Goal: Task Accomplishment & Management: Manage account settings

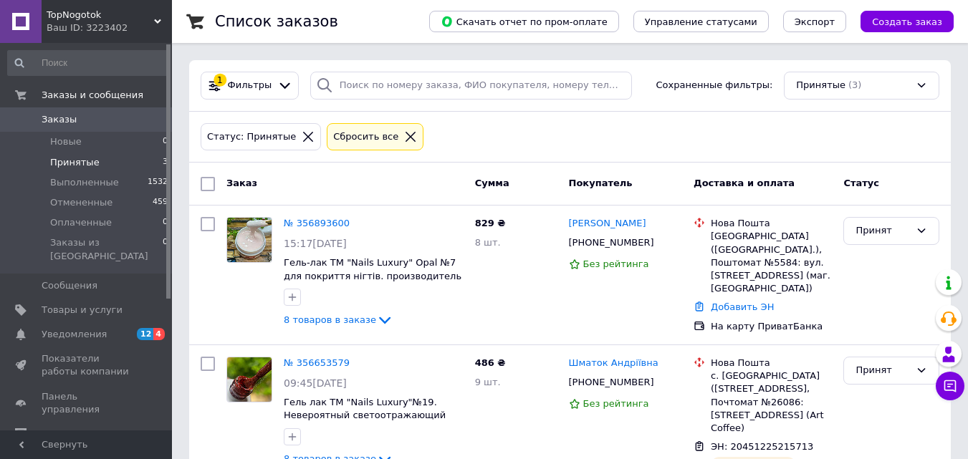
scroll to position [48, 0]
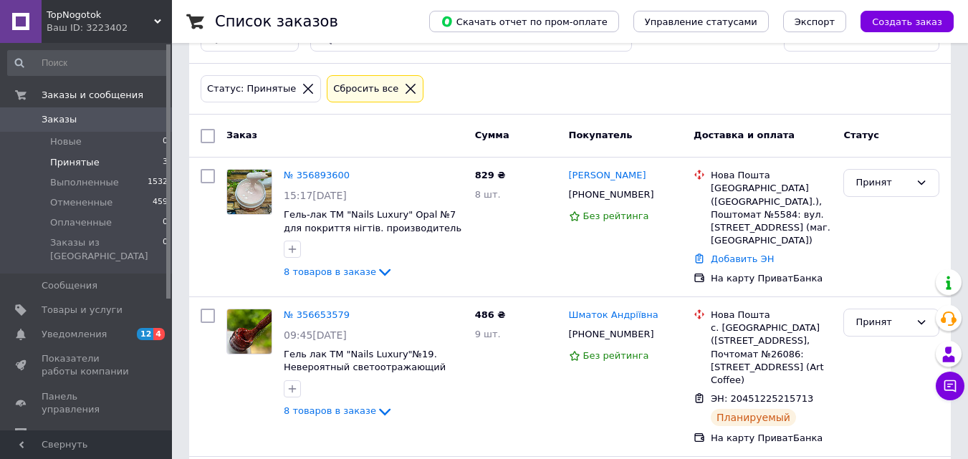
click at [77, 167] on span "Принятые" at bounding box center [74, 162] width 49 height 13
click at [330, 178] on link "№ 356893600" at bounding box center [317, 175] width 66 height 11
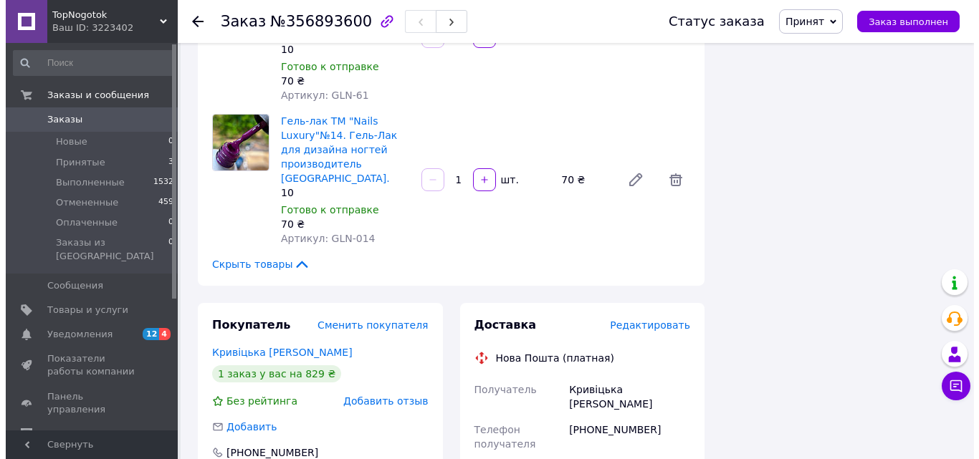
scroll to position [1146, 0]
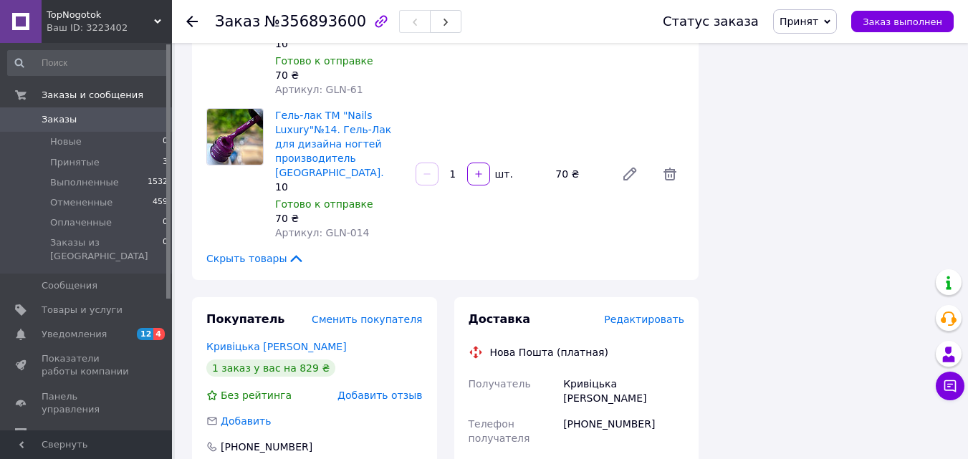
click at [648, 314] on span "Редактировать" at bounding box center [644, 319] width 80 height 11
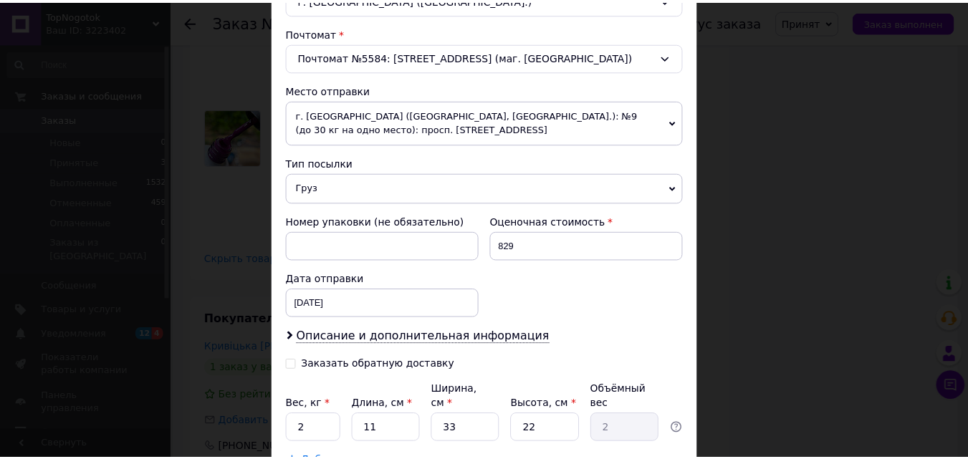
scroll to position [532, 0]
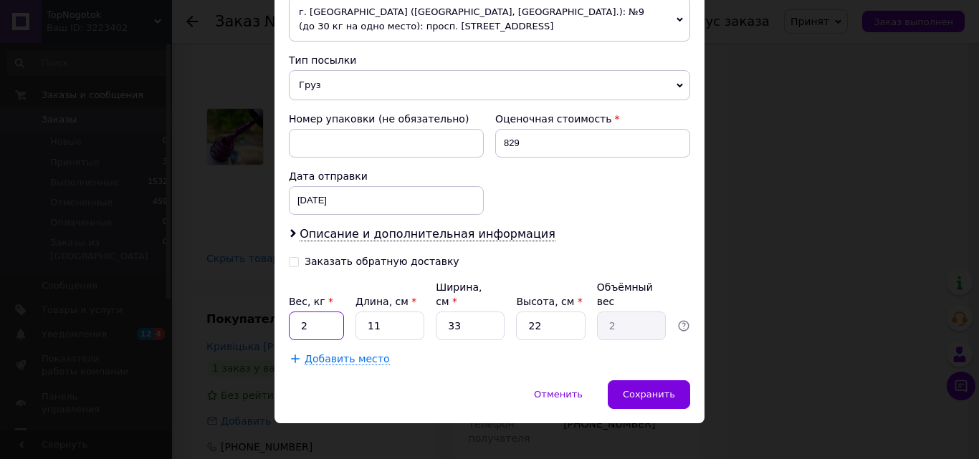
click at [320, 313] on input "2" at bounding box center [316, 326] width 55 height 29
type input "0.5"
click at [390, 312] on input "11" at bounding box center [389, 326] width 69 height 29
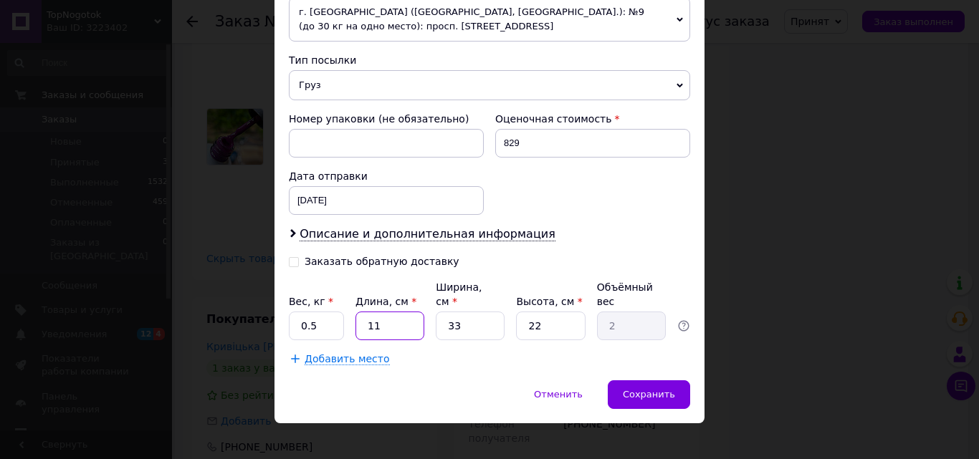
type input "2"
type input "0.36"
type input "25"
type input "4.54"
type input "25"
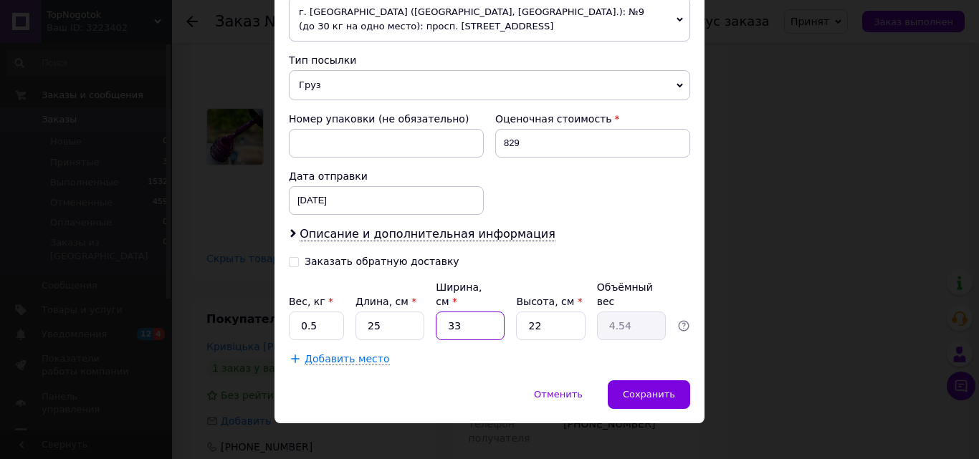
click at [479, 312] on input "33" at bounding box center [470, 326] width 69 height 29
type input "1"
type input "0.14"
type input "15"
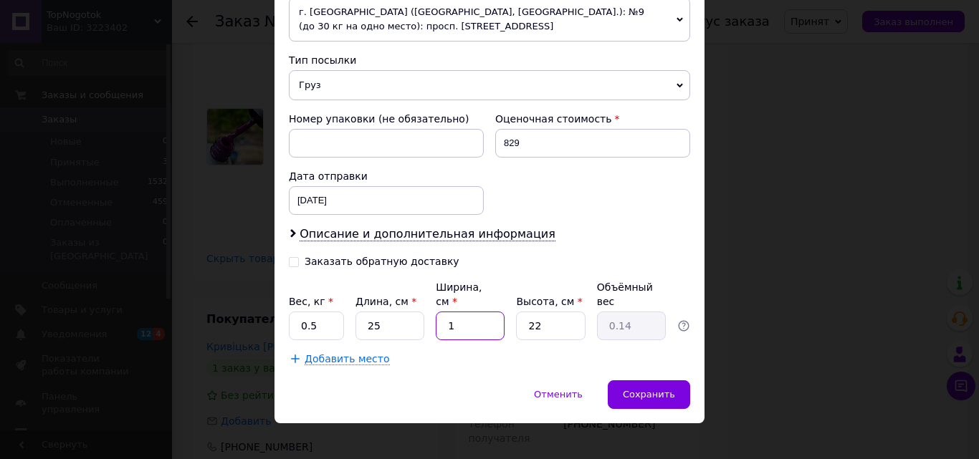
type input "2.06"
type input "15"
click at [548, 312] on input "22" at bounding box center [550, 326] width 69 height 29
type input "5"
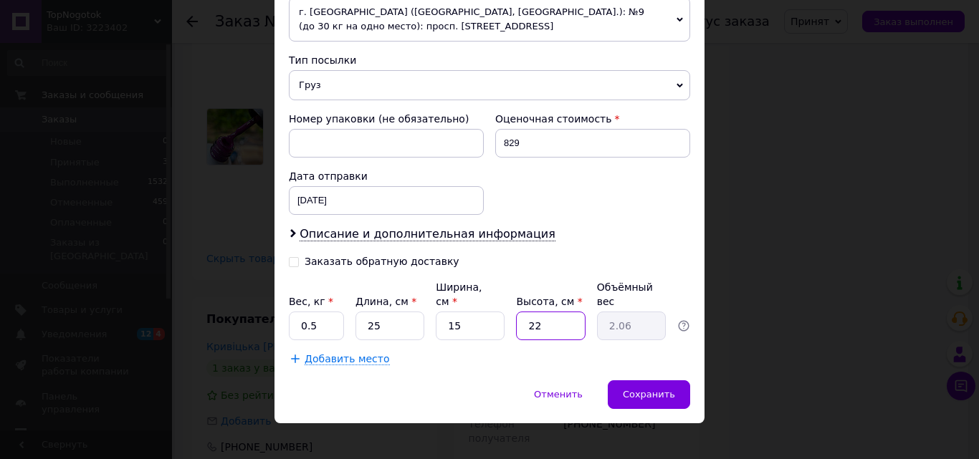
type input "0.47"
type input "5"
click at [643, 389] on span "Сохранить" at bounding box center [649, 394] width 52 height 11
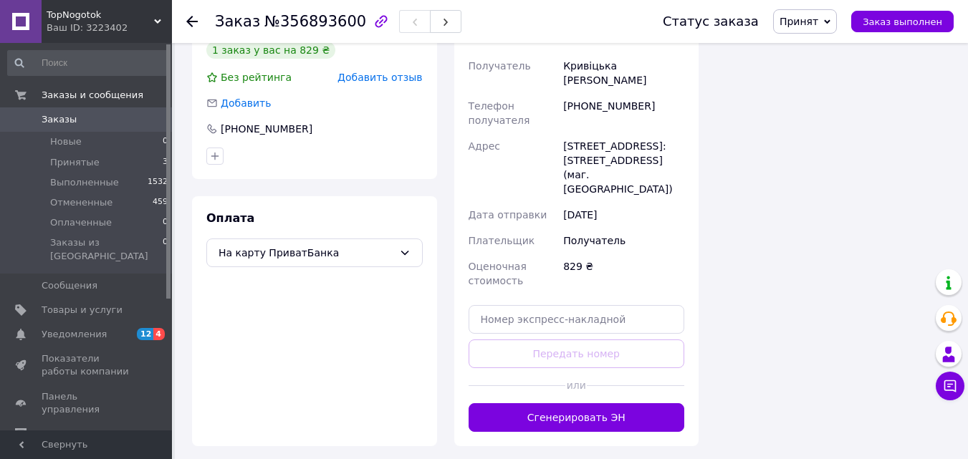
scroll to position [1505, 0]
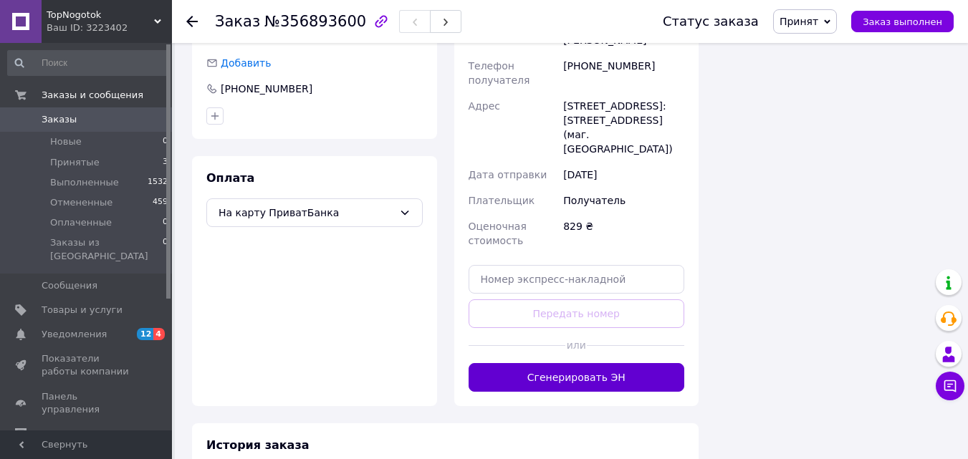
click at [590, 363] on button "Сгенерировать ЭН" at bounding box center [577, 377] width 216 height 29
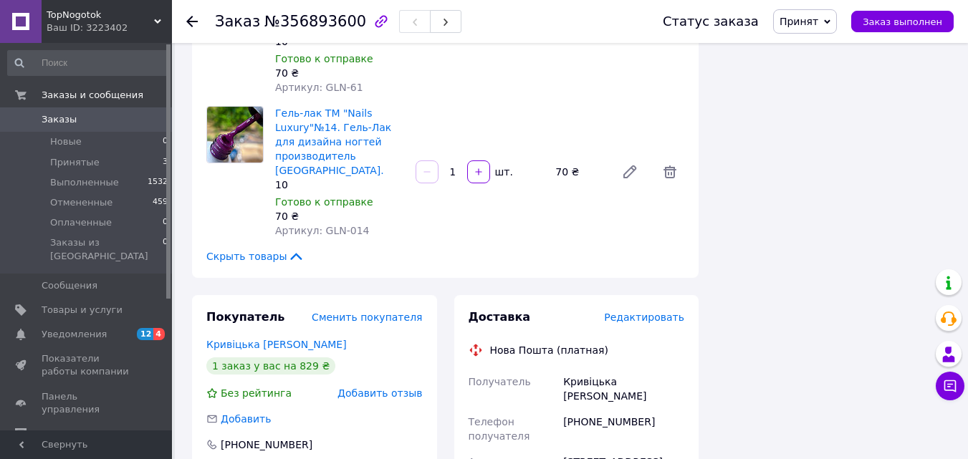
scroll to position [1146, 0]
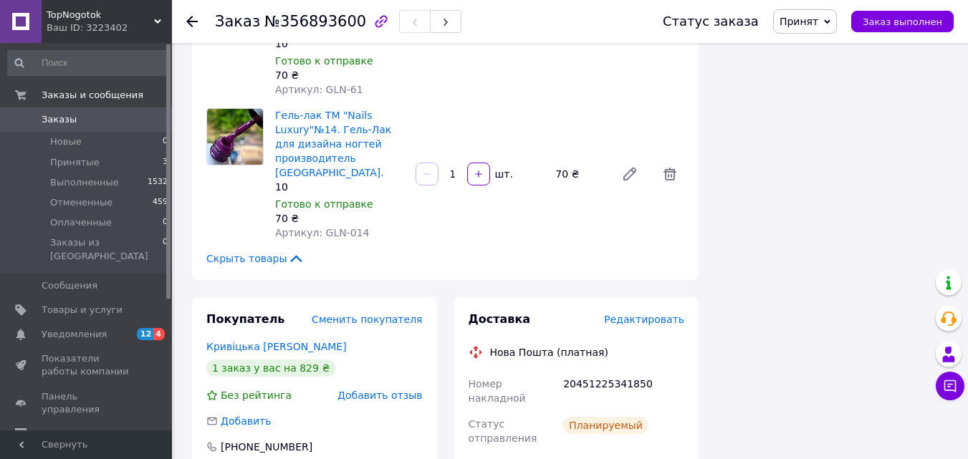
drag, startPoint x: 642, startPoint y: 316, endPoint x: 582, endPoint y: 315, distance: 59.5
copy div "0966187554"
click at [759, 236] on div "Итого 8 товаров 829 ₴ Доставка 84.15 ₴ Скидка Добавить Всего к оплате 829 ₴ Дей…" at bounding box center [833, 10] width 252 height 2193
drag, startPoint x: 640, startPoint y: 224, endPoint x: 564, endPoint y: 227, distance: 76.0
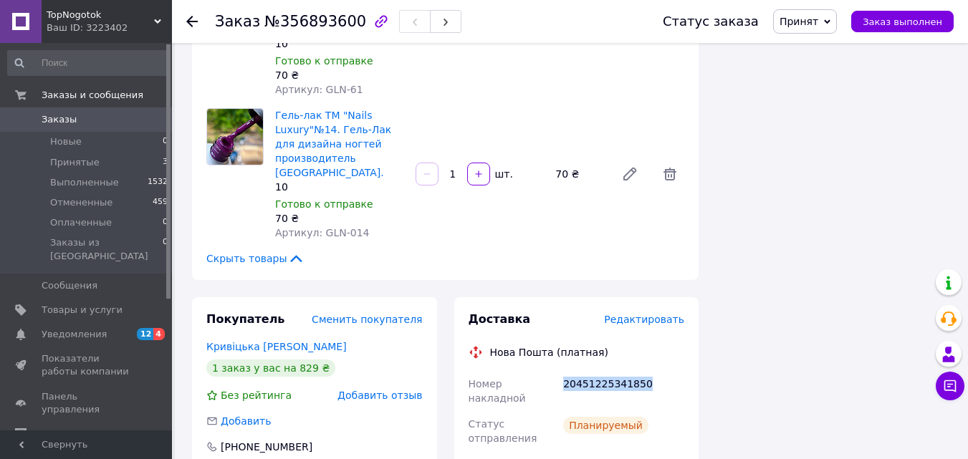
click at [564, 371] on div "20451225341850" at bounding box center [623, 391] width 127 height 40
copy div "20451225341850"
drag, startPoint x: 560, startPoint y: 292, endPoint x: 610, endPoint y: 295, distance: 50.3
copy div "Кривіцька"
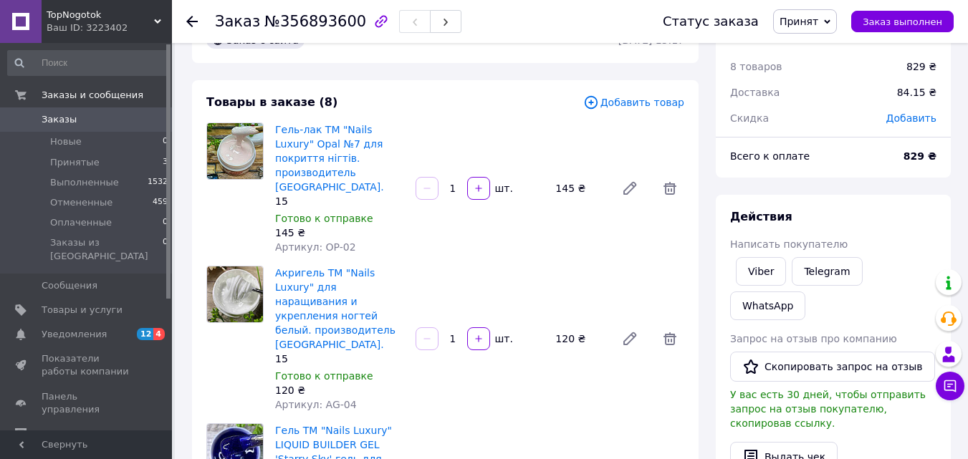
scroll to position [0, 0]
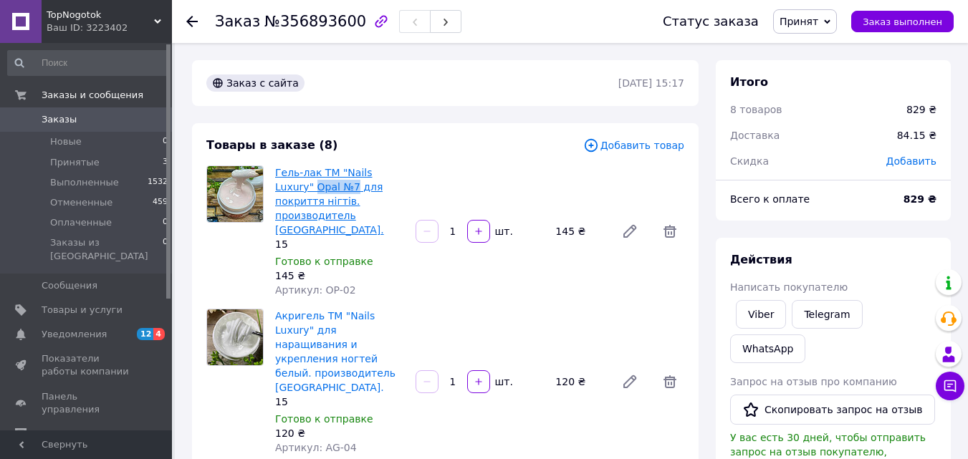
drag, startPoint x: 273, startPoint y: 186, endPoint x: 315, endPoint y: 191, distance: 42.5
click at [315, 191] on div "Гель-лак ТМ "Nails Luxury" Opal №7 для покриття нігтів. производитель [GEOGRAPH…" at bounding box center [339, 232] width 140 height 138
copy link "Opal №7"
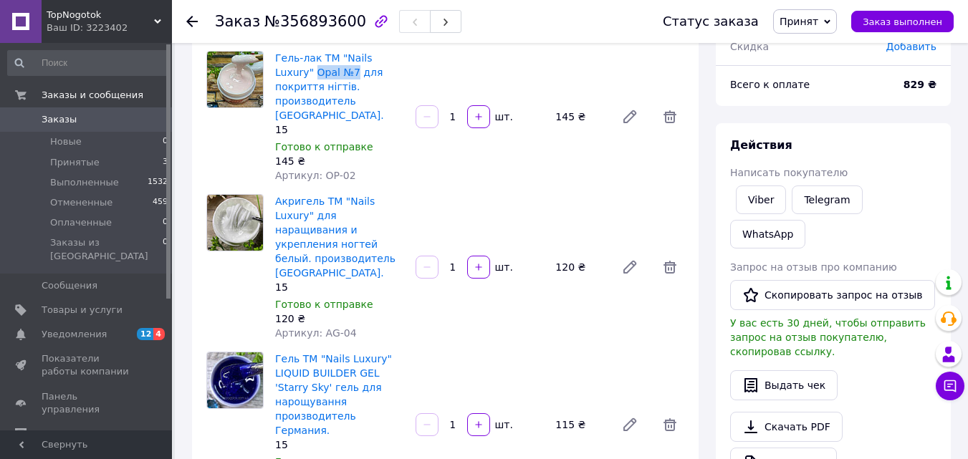
scroll to position [143, 0]
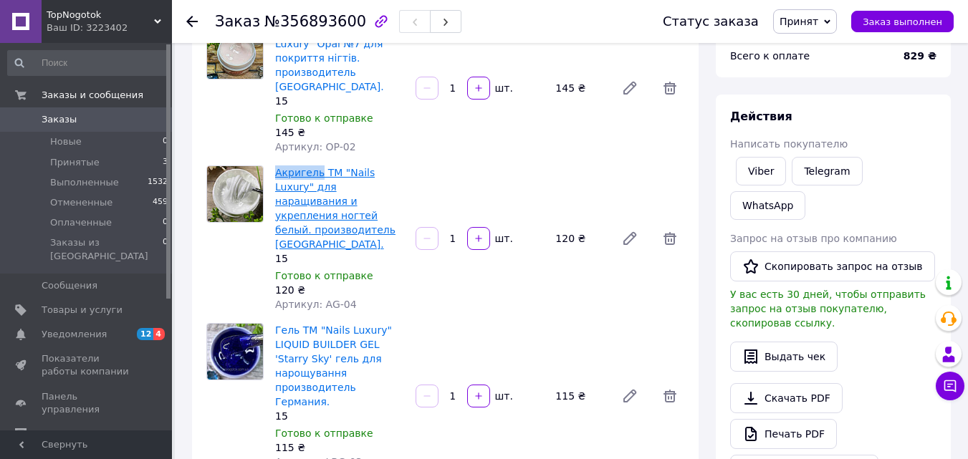
drag, startPoint x: 271, startPoint y: 158, endPoint x: 317, endPoint y: 159, distance: 46.6
click at [317, 163] on div "Акригель ТМ "Nails Luxury" для наращивания и укрепления ногтей белый. производи…" at bounding box center [339, 239] width 140 height 152
copy link "Акригель"
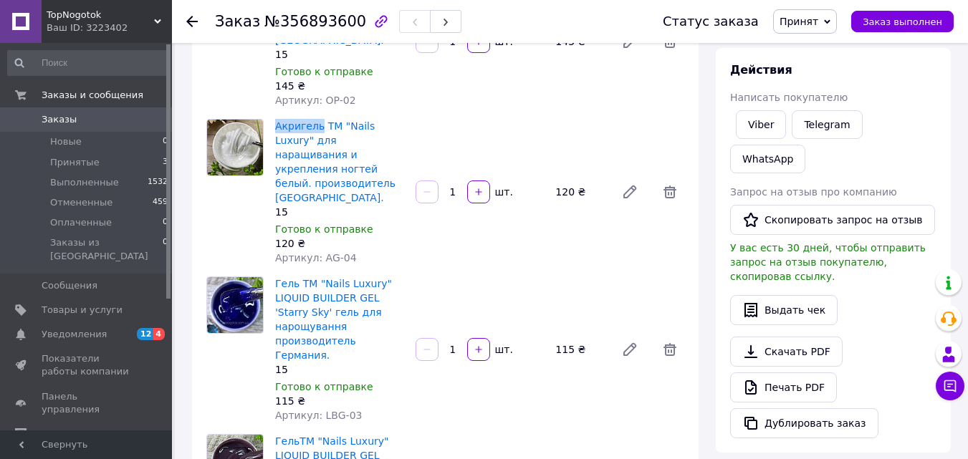
scroll to position [215, 0]
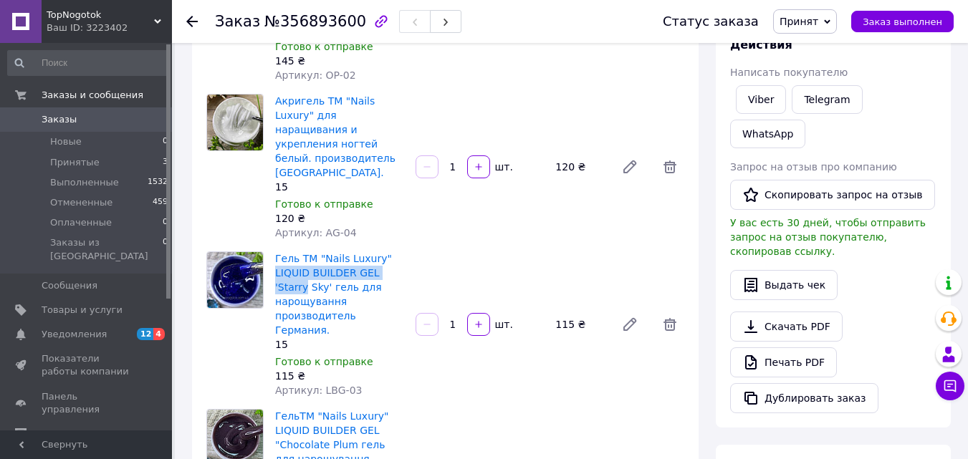
drag, startPoint x: 400, startPoint y: 231, endPoint x: 279, endPoint y: 231, distance: 120.4
click at [274, 249] on div "Гель ТМ "Nails Luxury" LIQUID BUILDER GEL 'Starry Sky' гель для нарощування про…" at bounding box center [339, 325] width 140 height 152
copy link "LIQUID BUILDER GEL 'Starry"
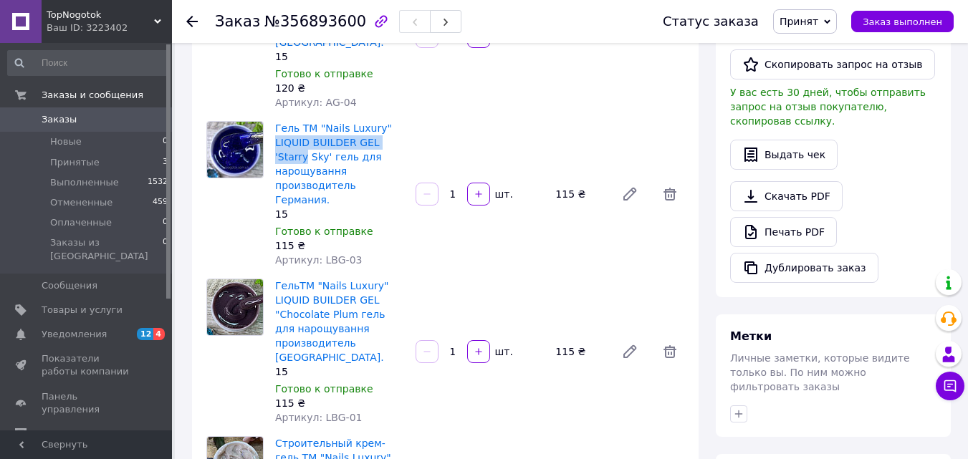
scroll to position [358, 0]
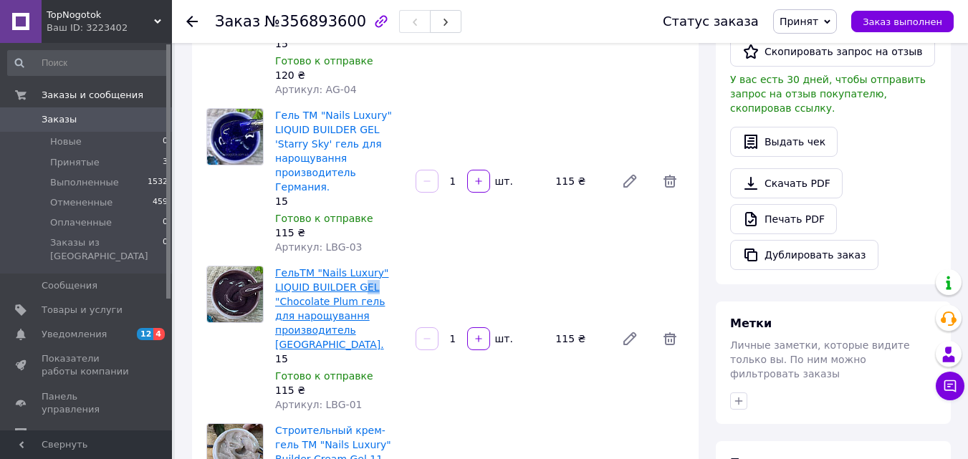
drag, startPoint x: 383, startPoint y: 214, endPoint x: 355, endPoint y: 214, distance: 28.7
click at [355, 266] on span "ГельТМ "Nails Luxury" LIQUID BUILDER GEL "Chocolate Plum гель для нарощування п…" at bounding box center [339, 309] width 129 height 86
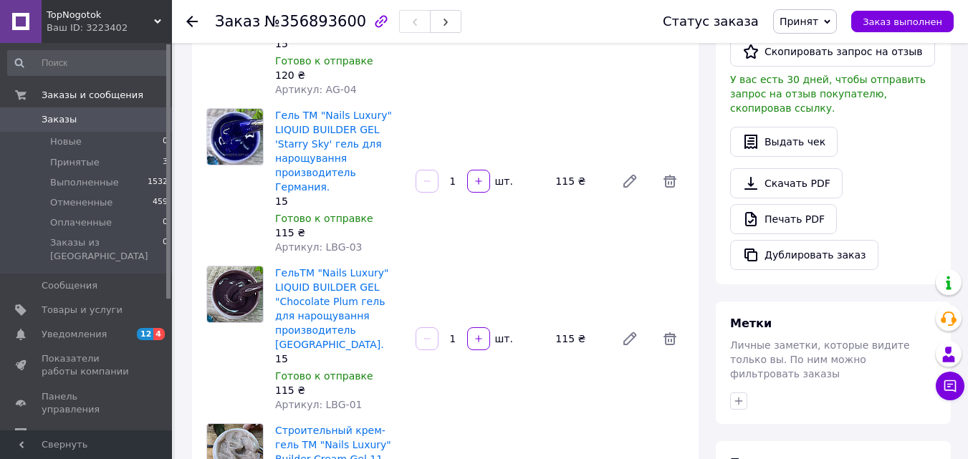
click at [406, 263] on div "ГельТМ "Nails Luxury" LIQUID BUILDER GEL "Chocolate Plum гель для нарощування п…" at bounding box center [339, 339] width 140 height 152
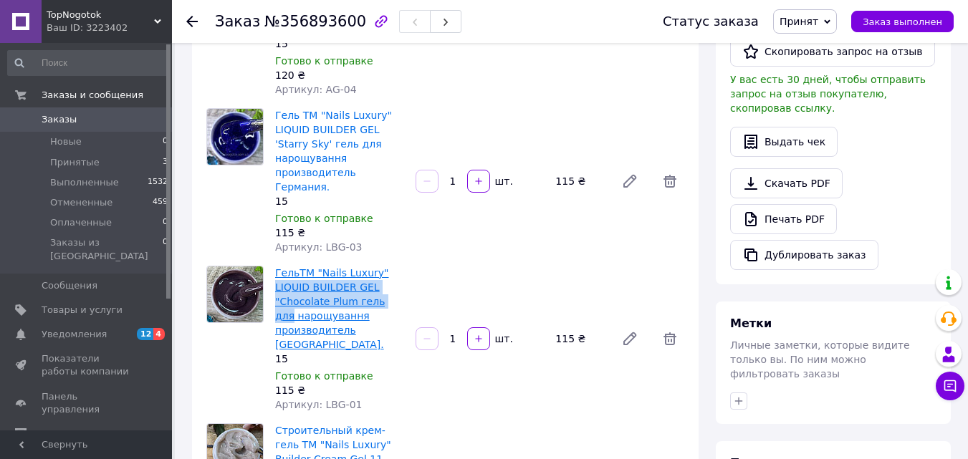
drag, startPoint x: 407, startPoint y: 228, endPoint x: 276, endPoint y: 216, distance: 131.6
click at [276, 263] on div "ГельТМ "Nails Luxury" LIQUID BUILDER GEL "Chocolate Plum гель для нарощування п…" at bounding box center [339, 339] width 140 height 152
copy link "LIQUID BUILDER GEL "Chocolate Plum гель для"
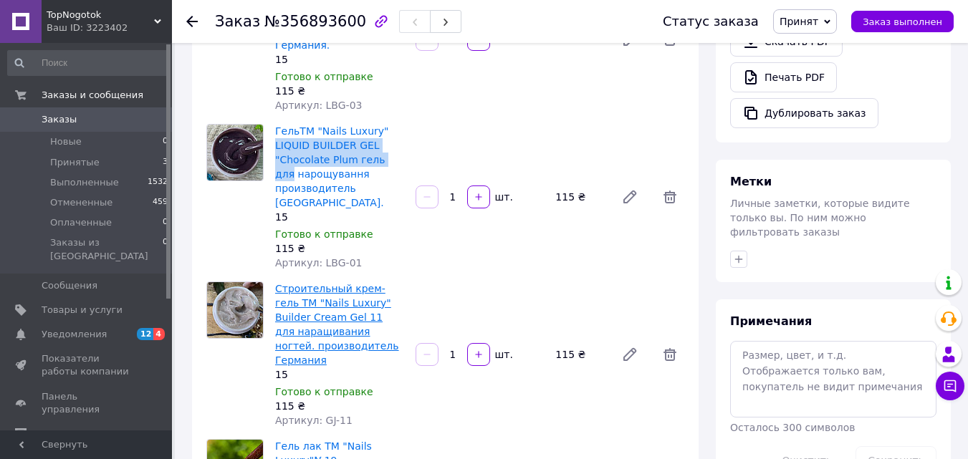
scroll to position [502, 0]
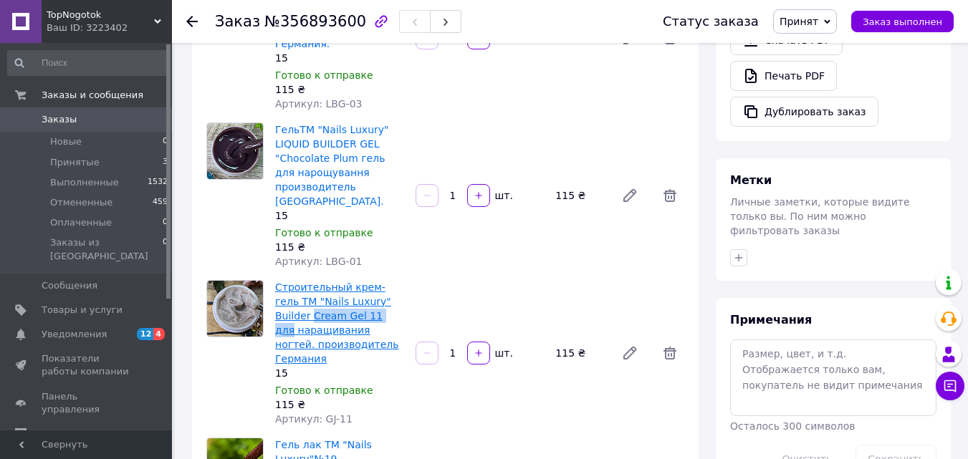
drag, startPoint x: 359, startPoint y: 229, endPoint x: 275, endPoint y: 234, distance: 84.0
click at [275, 280] on span "Строительный крем-гель ТМ "Nails Luxury" Builder Cream Gel 11 для наращивания н…" at bounding box center [339, 323] width 129 height 86
copy link "Cream Gel 11 для"
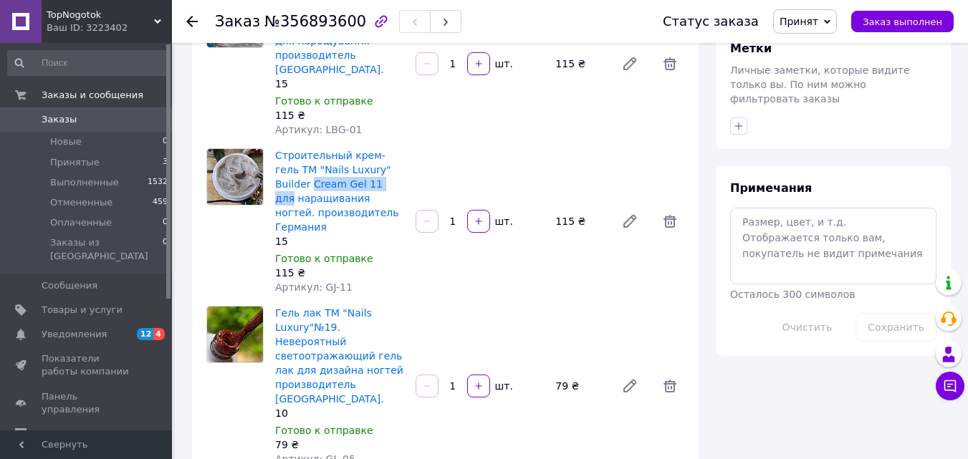
scroll to position [645, 0]
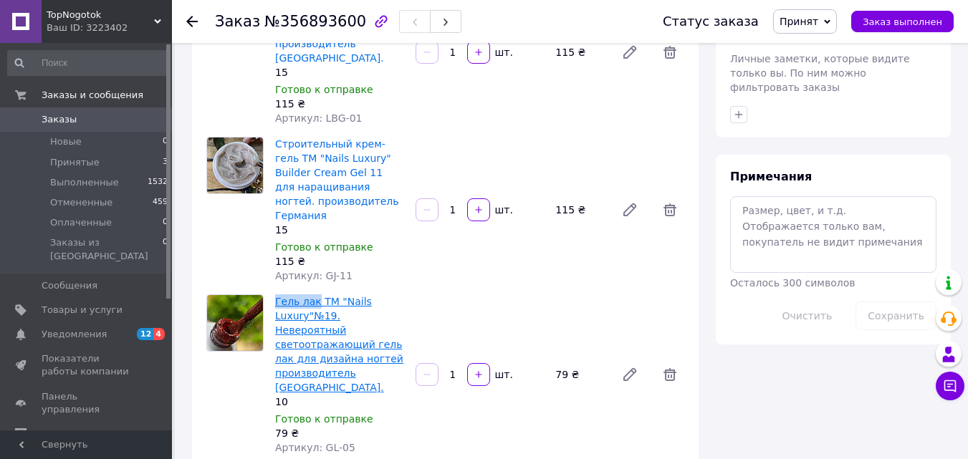
drag, startPoint x: 271, startPoint y: 200, endPoint x: 314, endPoint y: 202, distance: 43.0
click at [314, 292] on div "Гель лак ТМ "Nails Luxury"№19. Невероятный светоотражающий гель лак для дизайна…" at bounding box center [339, 375] width 140 height 166
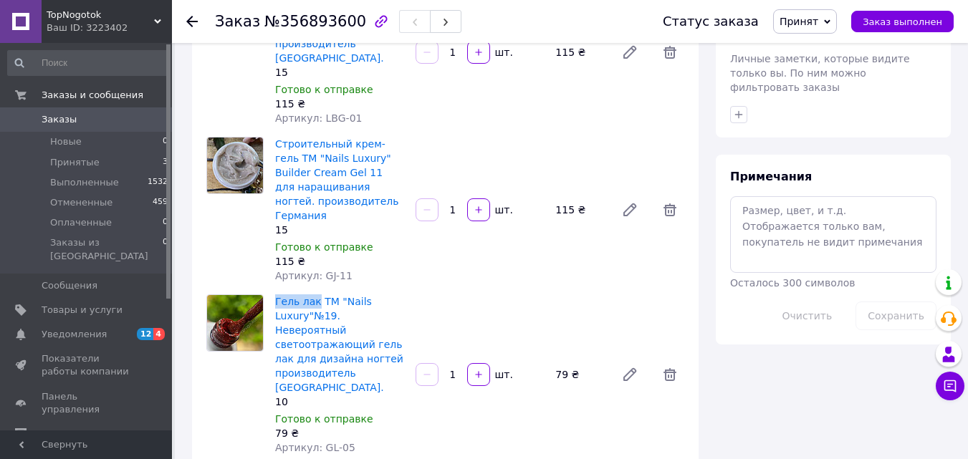
copy link "Гель лак"
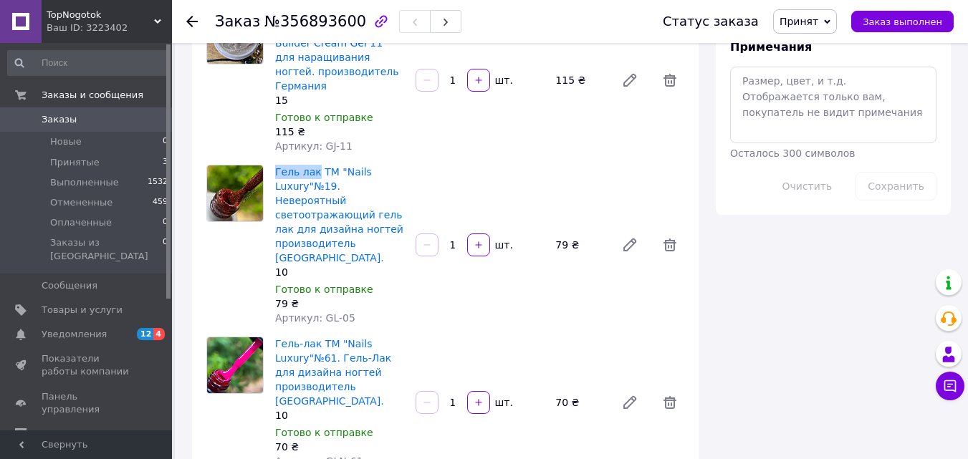
scroll to position [788, 0]
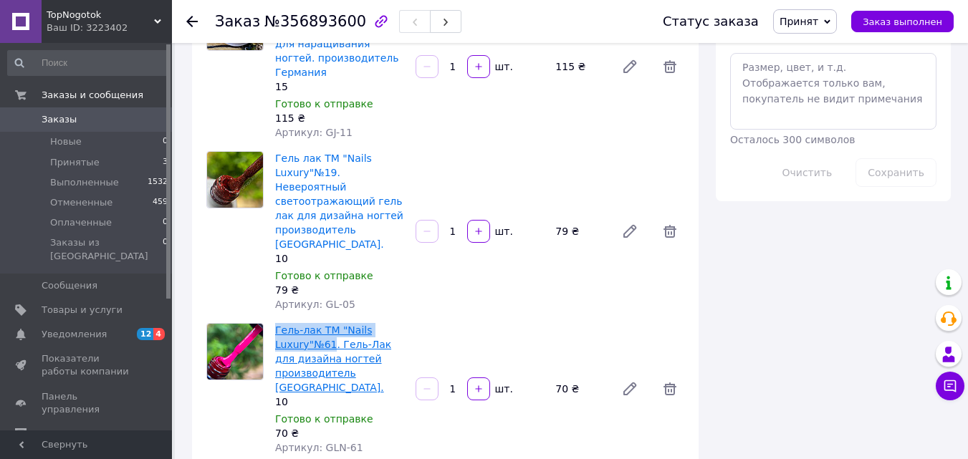
drag, startPoint x: 273, startPoint y: 198, endPoint x: 330, endPoint y: 213, distance: 58.6
click at [330, 320] on div "Гель-лак ТМ "Nails Luxury"№61. Гель-Лак для дизайна ногтей производитель [GEOGR…" at bounding box center [339, 389] width 140 height 138
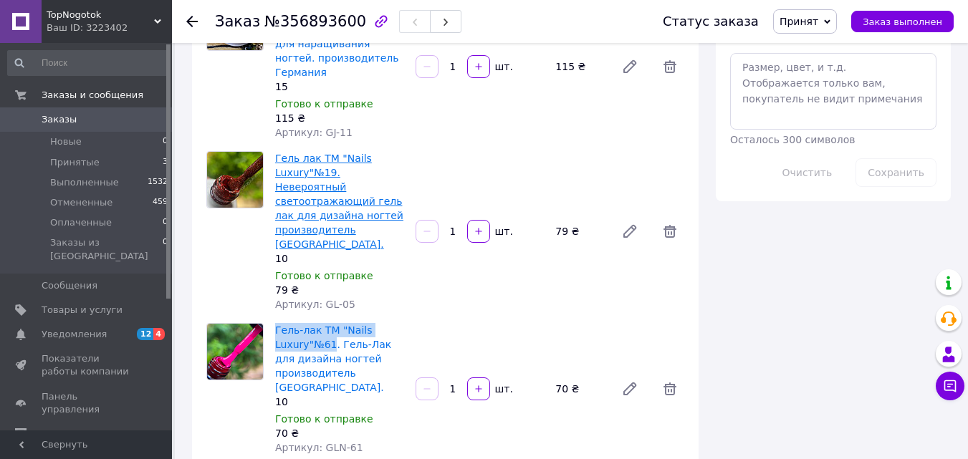
copy link "Гель-лак ТМ "Nails Luxury"№61"
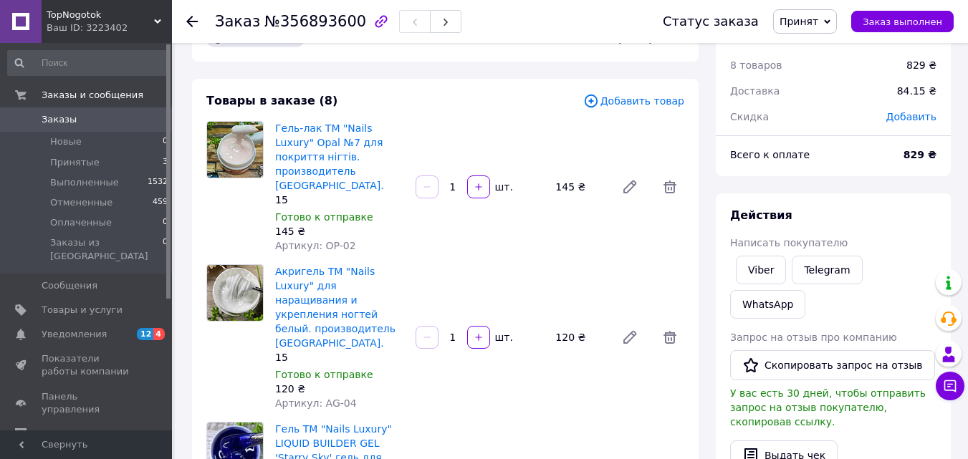
scroll to position [0, 0]
